Goal: Task Accomplishment & Management: Manage account settings

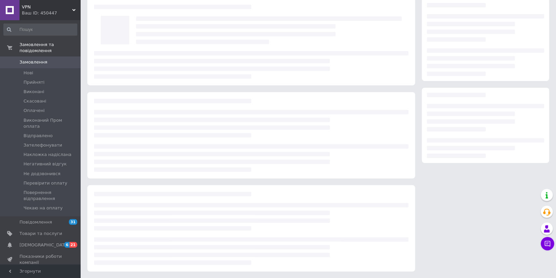
scroll to position [22, 0]
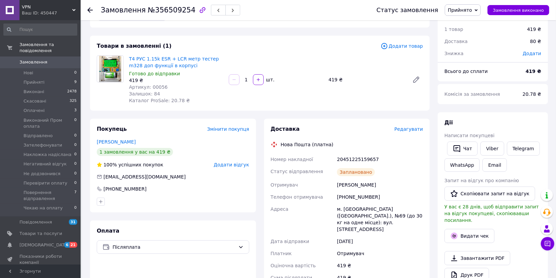
click at [35, 59] on span "Замовлення" at bounding box center [33, 62] width 28 height 6
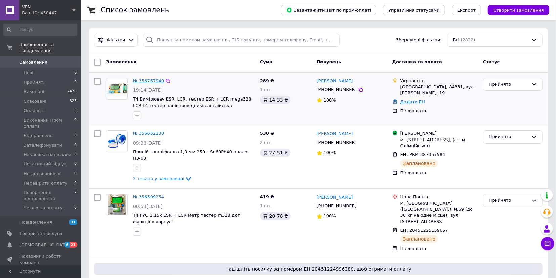
click at [151, 82] on link "№ 356767940" at bounding box center [148, 80] width 31 height 5
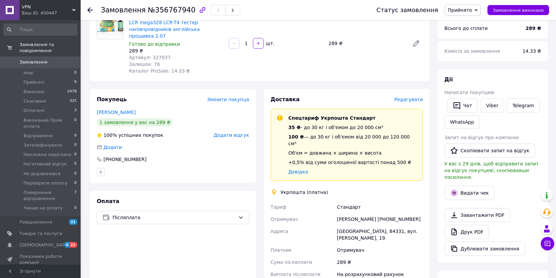
scroll to position [105, 0]
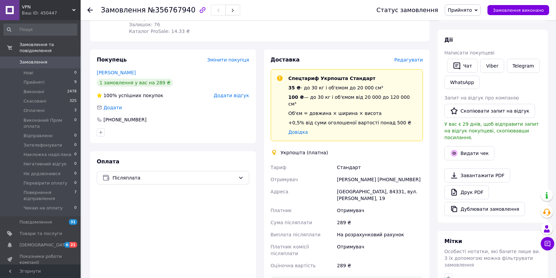
click at [412, 57] on span "Редагувати" at bounding box center [408, 59] width 29 height 5
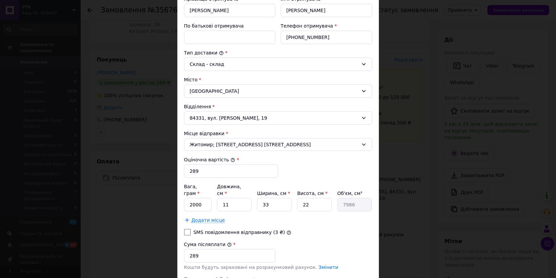
scroll to position [150, 0]
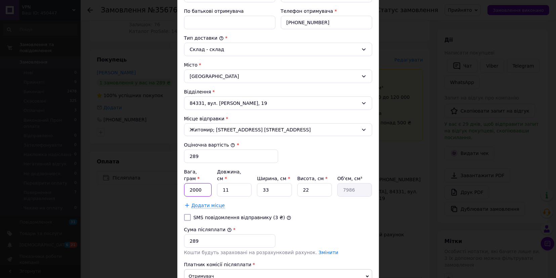
drag, startPoint x: 206, startPoint y: 178, endPoint x: 138, endPoint y: 179, distance: 67.8
click at [184, 183] on input "2000" at bounding box center [198, 189] width 28 height 13
type input "200"
drag, startPoint x: 235, startPoint y: 180, endPoint x: 200, endPoint y: 179, distance: 34.3
click at [217, 183] on input "11" at bounding box center [234, 189] width 35 height 13
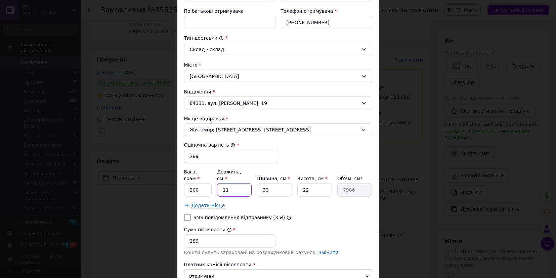
type input "1"
type input "726"
type input "15"
type input "10890"
type input "15"
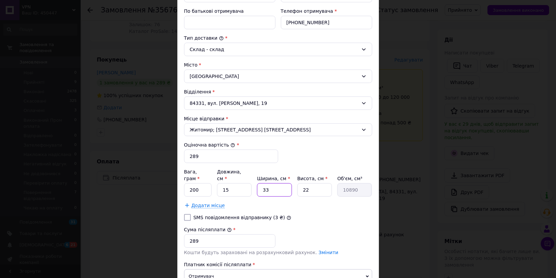
drag, startPoint x: 274, startPoint y: 182, endPoint x: 244, endPoint y: 176, distance: 30.5
click at [257, 183] on input "33" at bounding box center [274, 189] width 35 height 13
type input "1"
type input "330"
type input "14"
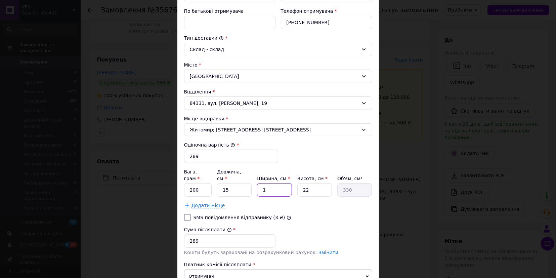
type input "4620"
type input "14"
drag, startPoint x: 309, startPoint y: 184, endPoint x: 293, endPoint y: 180, distance: 16.8
click at [297, 183] on input "22" at bounding box center [314, 189] width 35 height 13
type input "5"
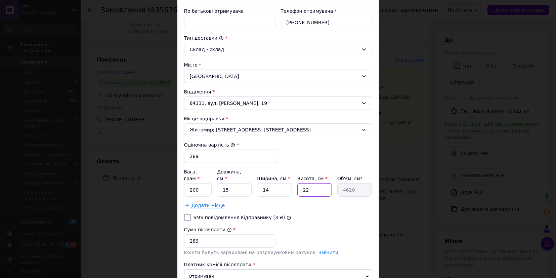
type input "1050"
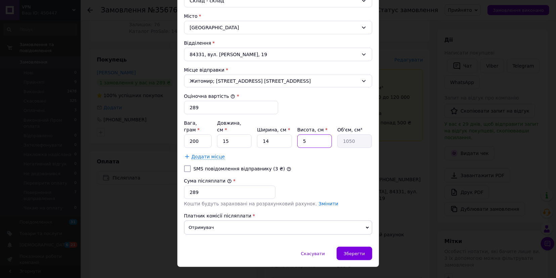
scroll to position [201, 0]
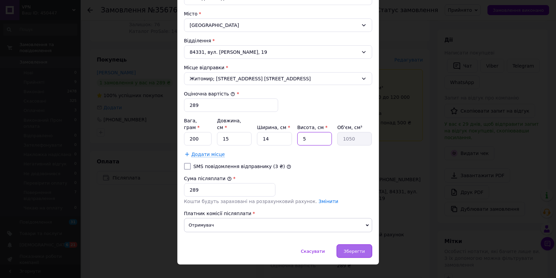
type input "5"
click at [360, 248] on span "Зберегти" at bounding box center [353, 250] width 21 height 5
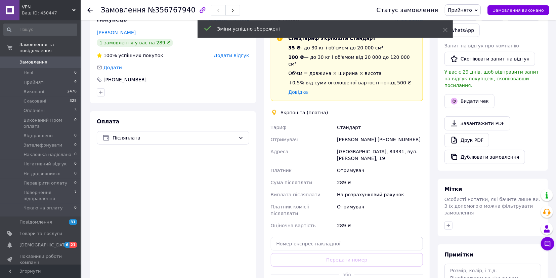
scroll to position [244, 0]
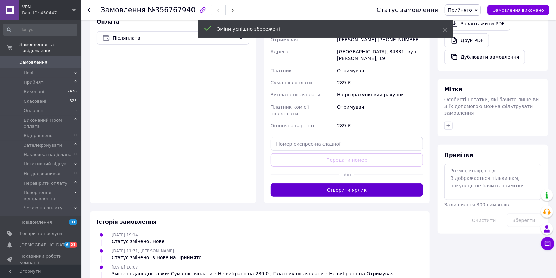
click at [337, 183] on button "Створити ярлик" at bounding box center [347, 189] width 152 height 13
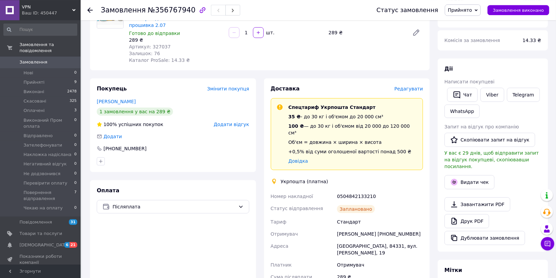
scroll to position [140, 0]
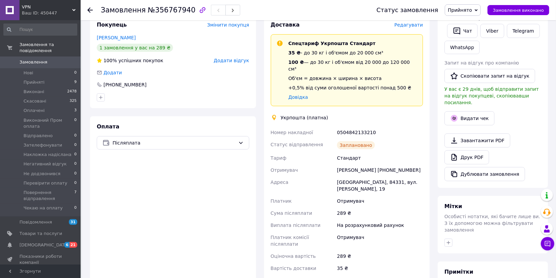
click at [385, 164] on div "[PERSON_NAME] [PHONE_NUMBER]" at bounding box center [379, 170] width 89 height 12
click at [384, 164] on div "[PERSON_NAME] [PHONE_NUMBER]" at bounding box center [379, 170] width 89 height 12
copy div "380631989752"
click at [399, 138] on div "Заплановано" at bounding box center [379, 144] width 89 height 13
drag, startPoint x: 362, startPoint y: 118, endPoint x: 271, endPoint y: 117, distance: 91.3
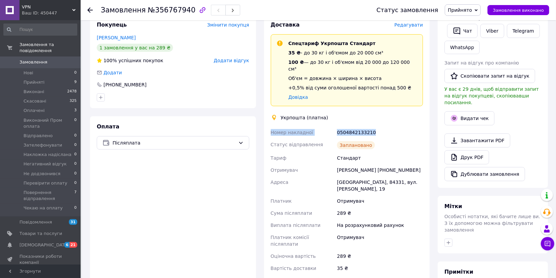
click at [271, 126] on div "Номер накладної 0504842133210 Статус відправлення Заплановано Тариф Стандарт От…" at bounding box center [346, 200] width 155 height 148
copy div "Номер накладної 0504842133210"
click at [183, 181] on div "Оплата Післяплата" at bounding box center [173, 207] width 166 height 183
